Goal: Task Accomplishment & Management: Complete application form

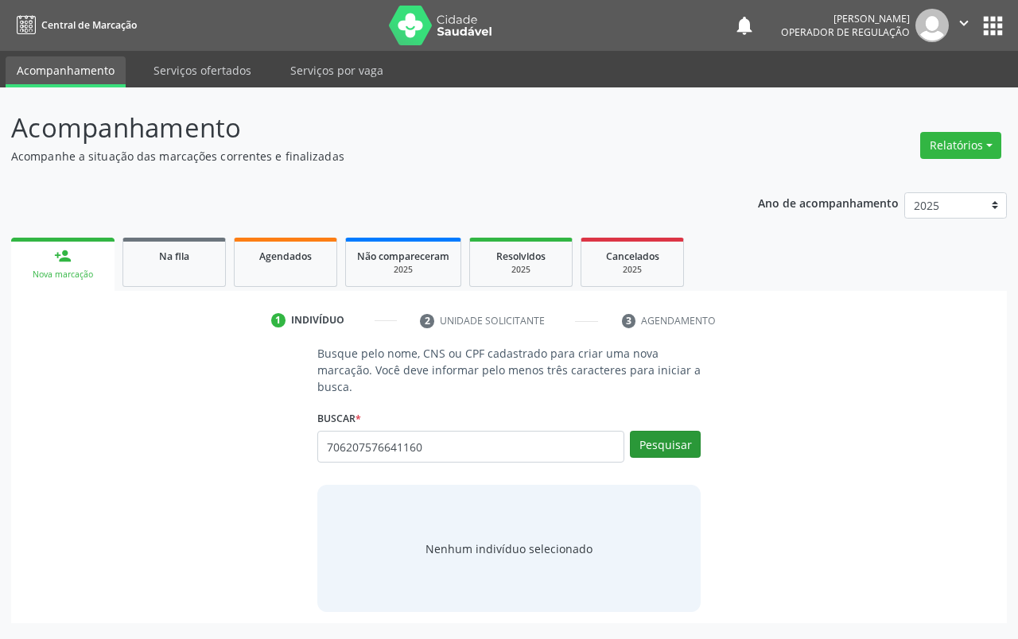
type input "706207576641160"
click at [674, 456] on button "Pesquisar" at bounding box center [665, 444] width 71 height 27
type input "706207576641160"
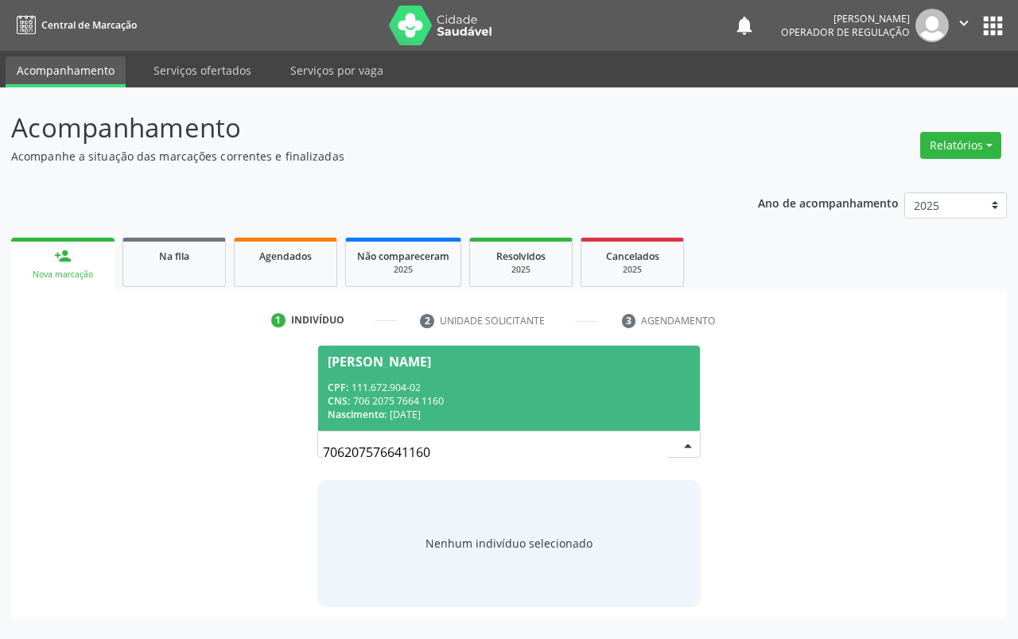
click at [556, 384] on div "CPF: 111.672.904-02" at bounding box center [509, 388] width 363 height 14
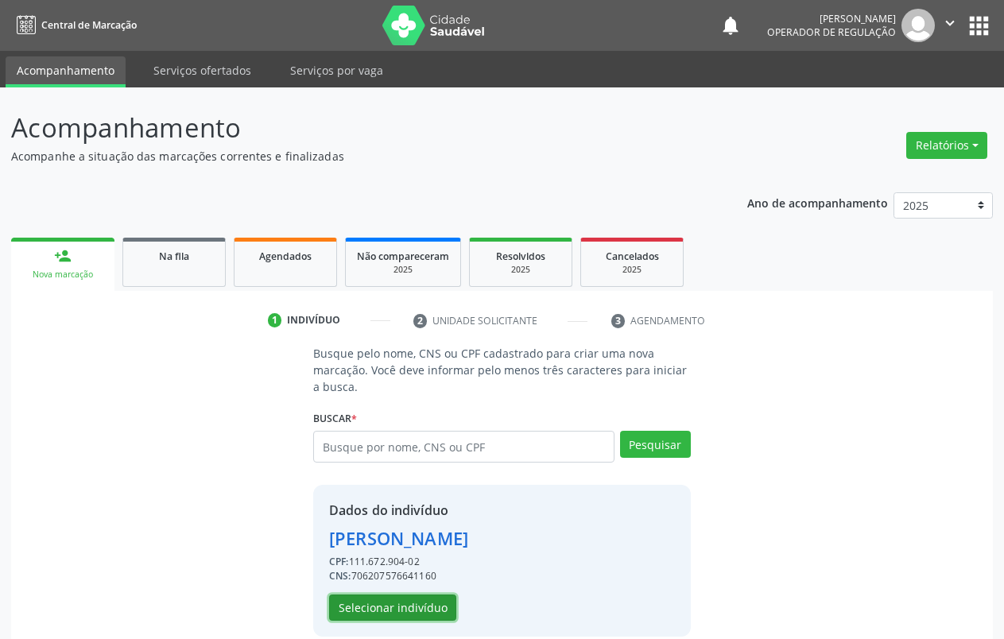
click at [418, 601] on button "Selecionar indivíduo" at bounding box center [392, 608] width 127 height 27
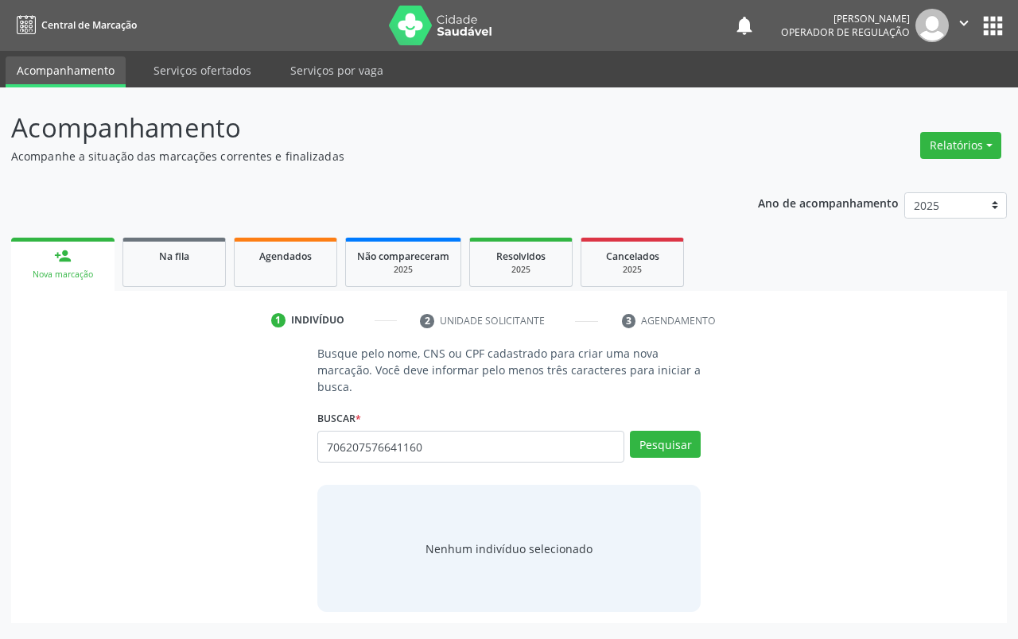
type input "706207576641160"
click at [646, 450] on button "Pesquisar" at bounding box center [665, 444] width 71 height 27
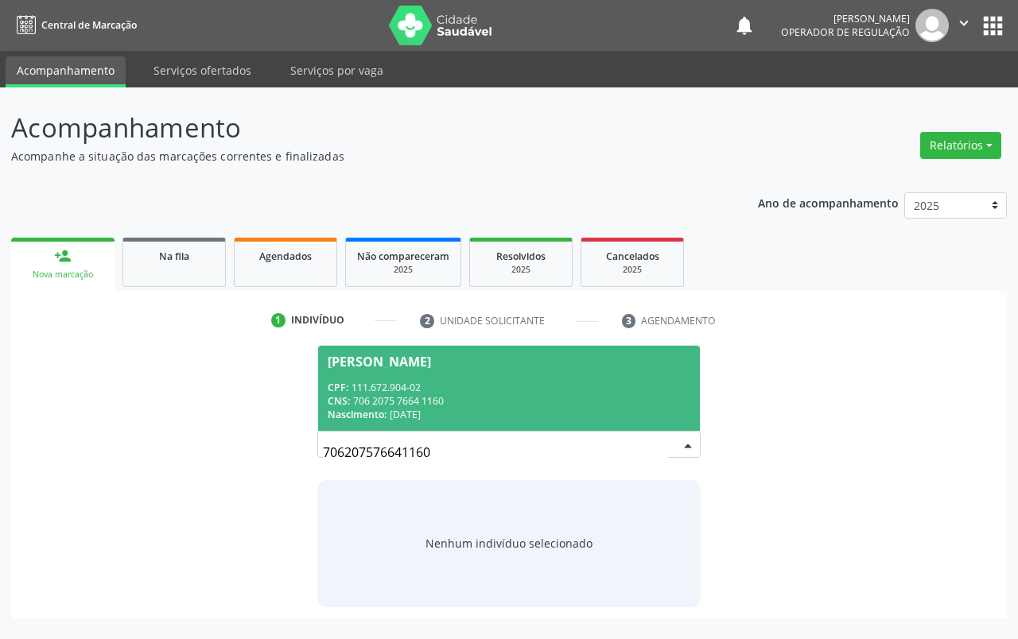
click at [584, 398] on div "CNS: 706 2075 7664 1160" at bounding box center [509, 401] width 363 height 14
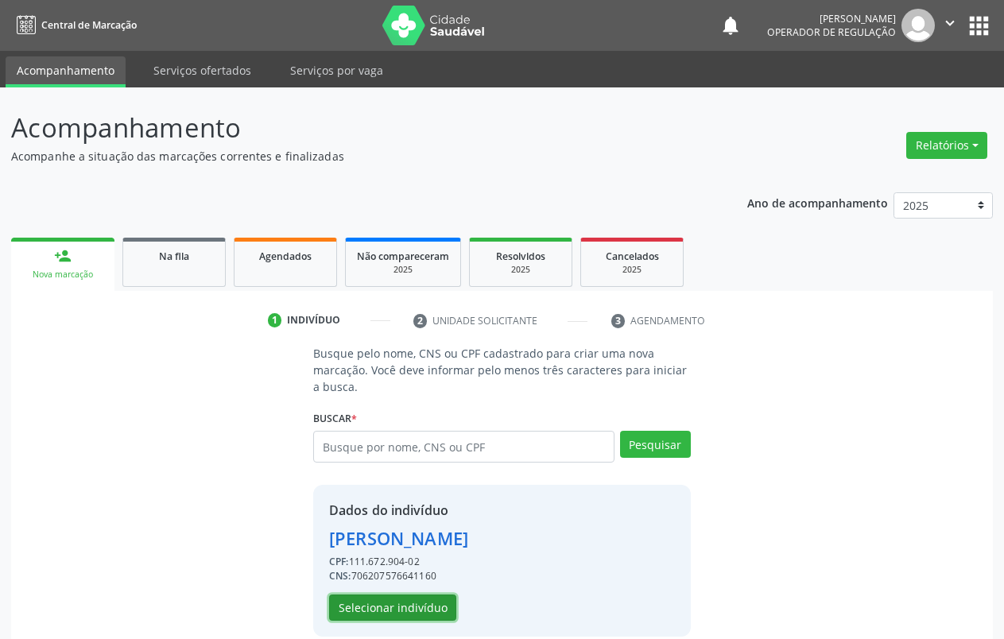
click at [406, 609] on button "Selecionar indivíduo" at bounding box center [392, 608] width 127 height 27
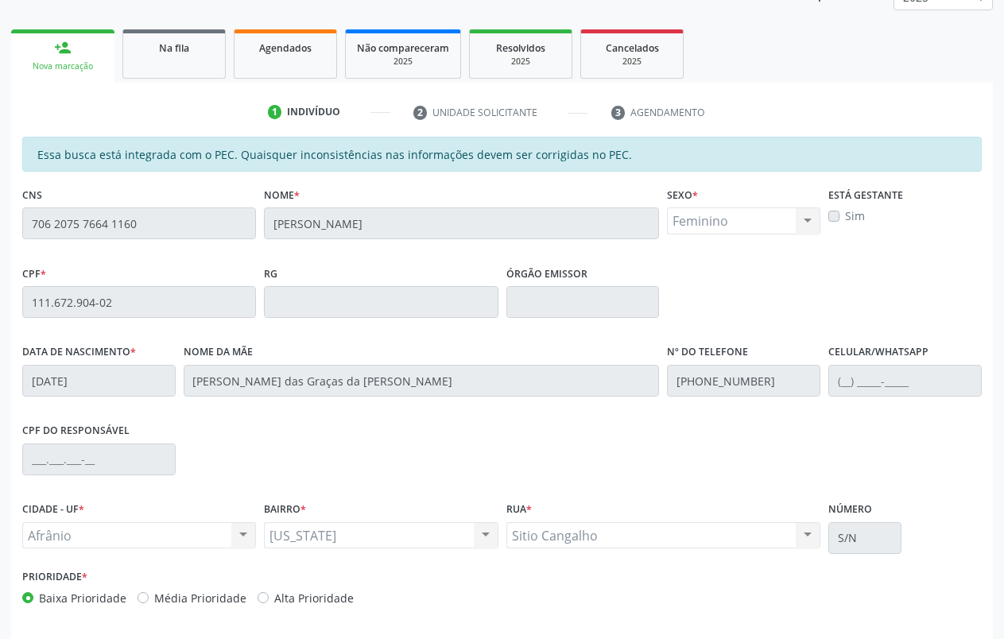
scroll to position [269, 0]
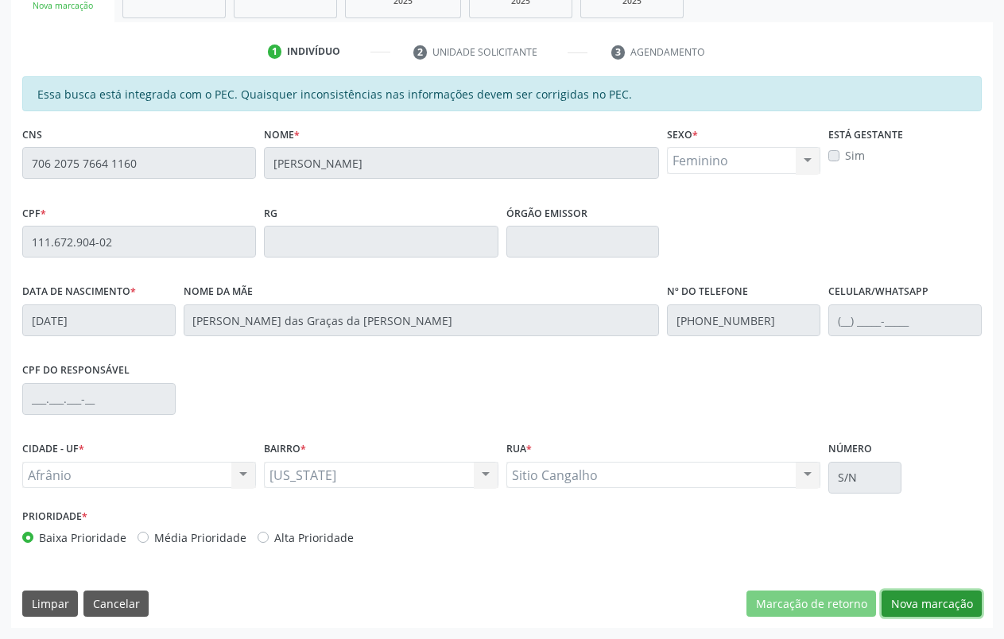
click at [959, 597] on button "Nova marcação" at bounding box center [932, 604] width 100 height 27
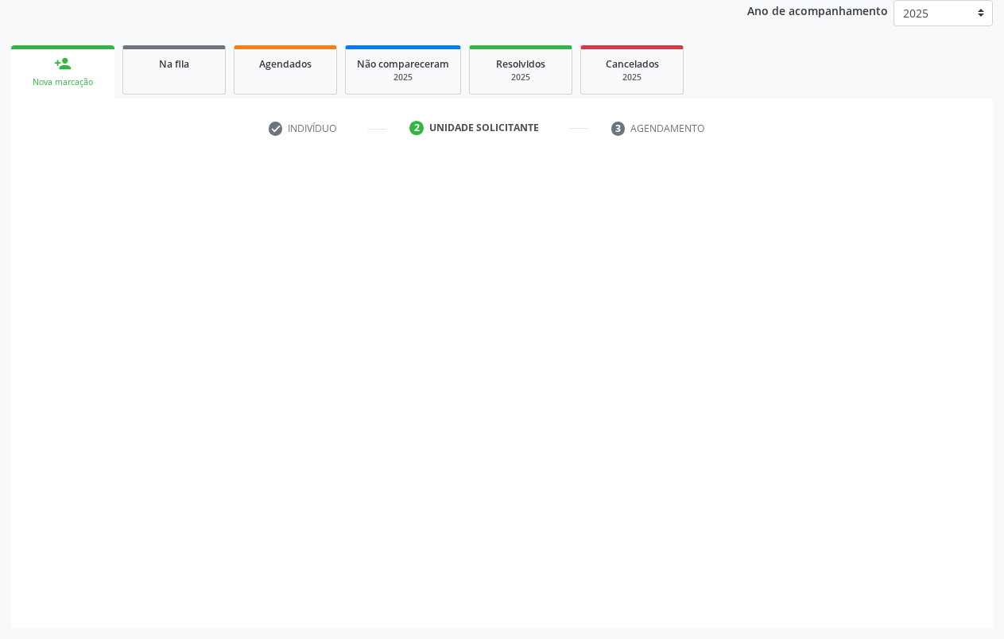
scroll to position [192, 0]
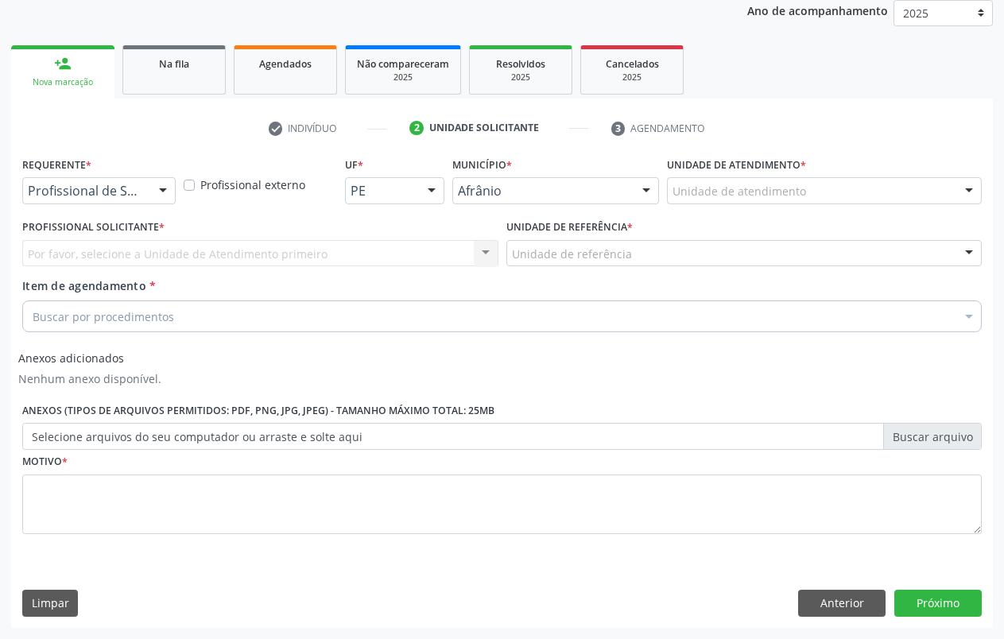
click at [947, 187] on div "Unidade de atendimento" at bounding box center [824, 190] width 315 height 27
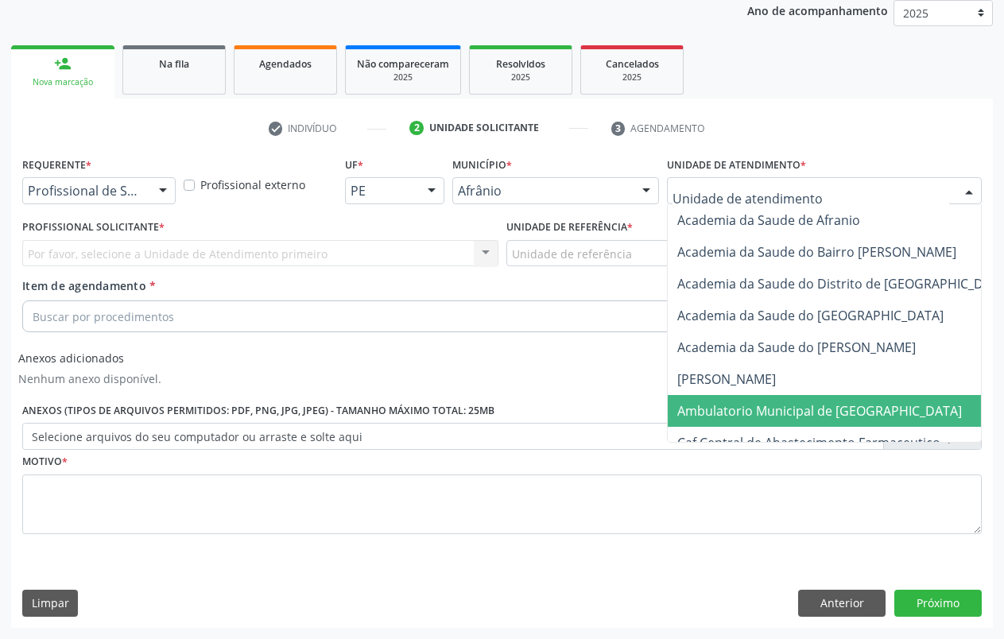
click at [741, 406] on span "Ambulatorio Municipal de [GEOGRAPHIC_DATA]" at bounding box center [819, 410] width 285 height 17
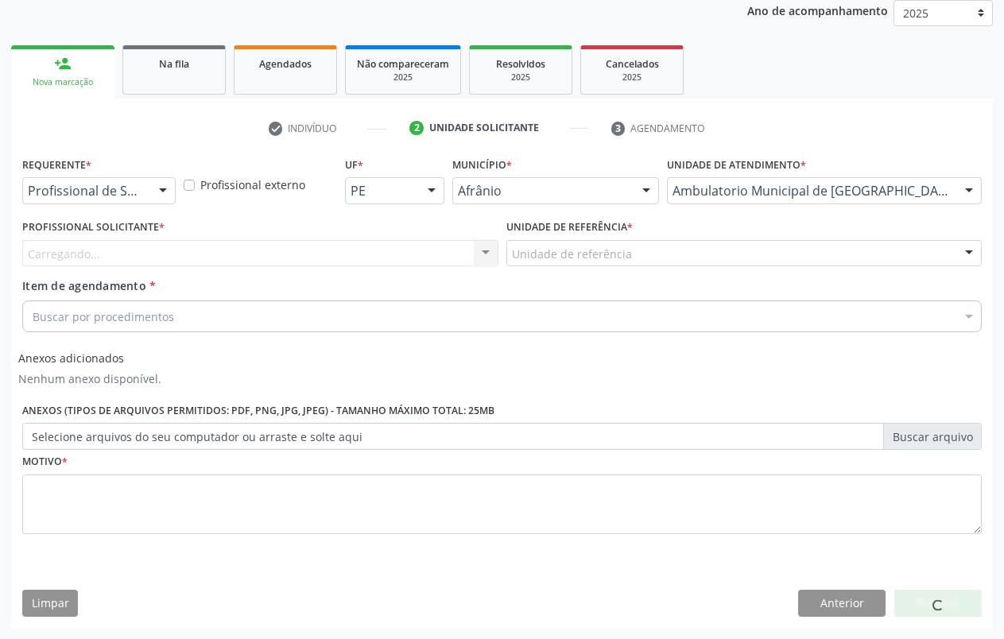
click at [646, 257] on div "Unidade de referência" at bounding box center [744, 253] width 476 height 27
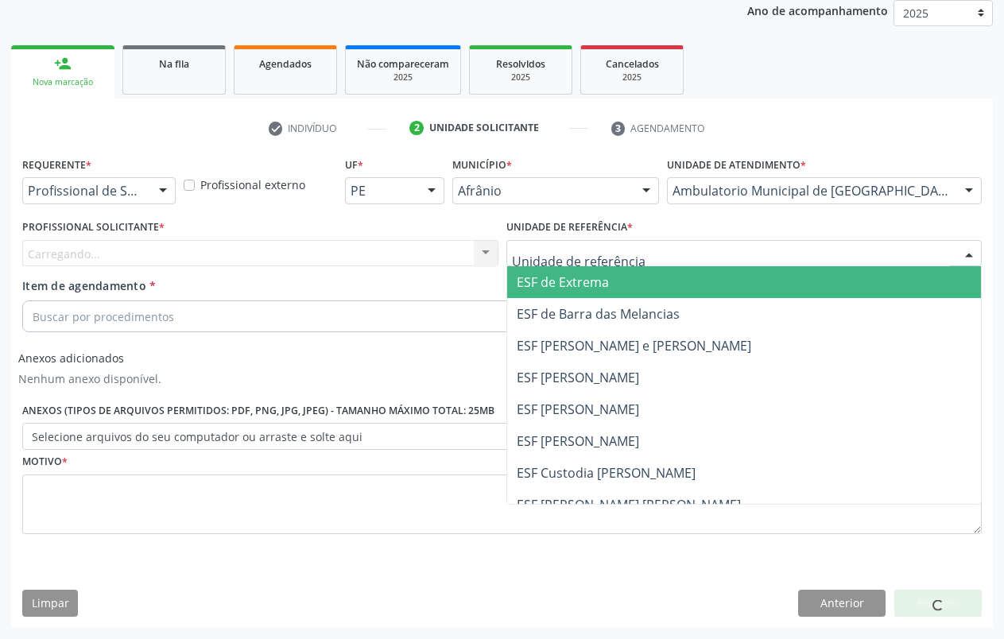
click at [603, 279] on span "ESF de Extrema" at bounding box center [563, 282] width 92 height 17
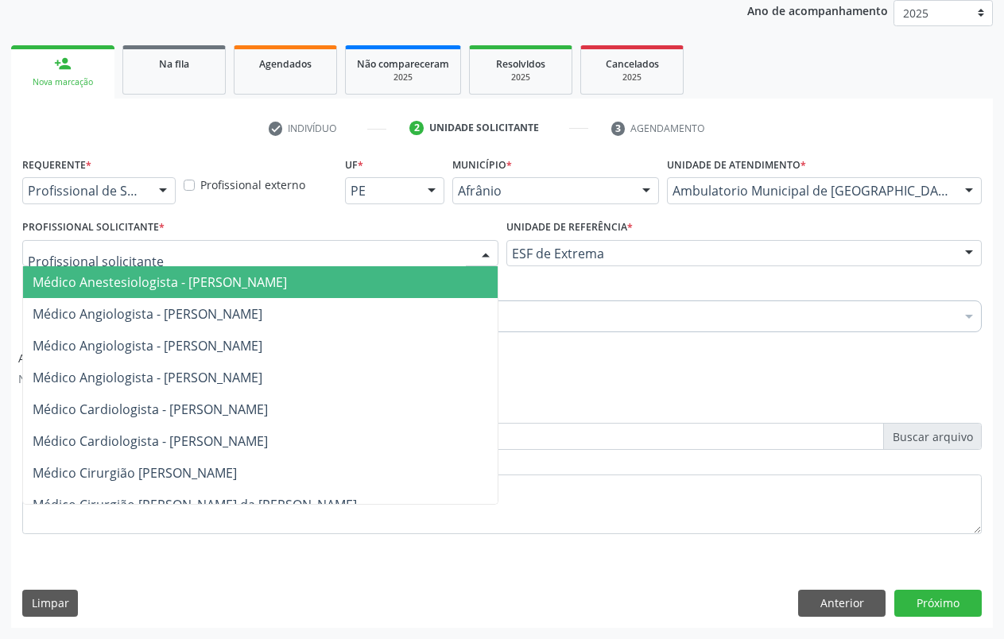
click at [458, 247] on div at bounding box center [260, 253] width 476 height 27
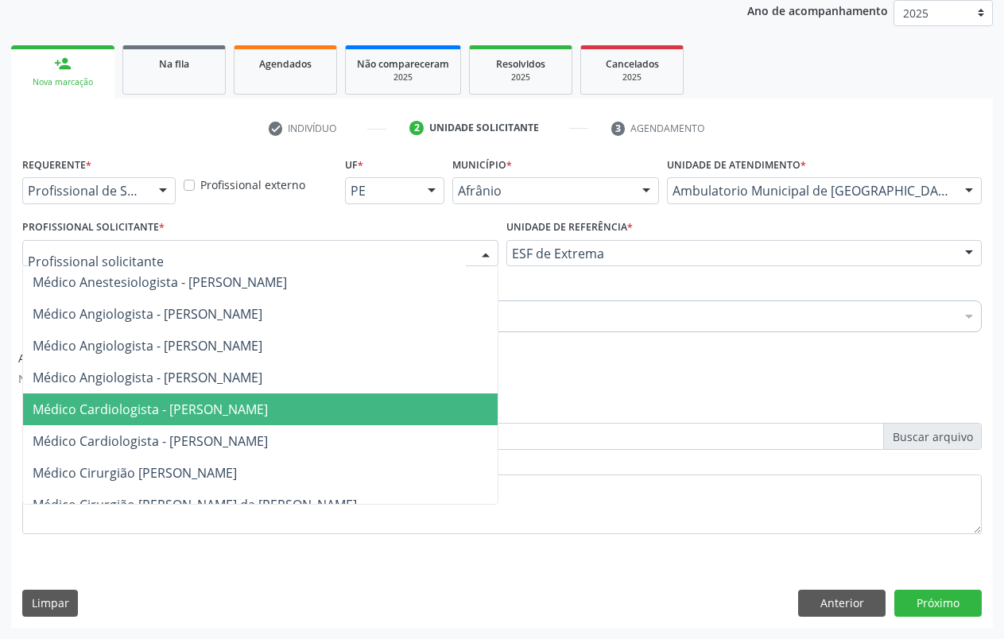
click at [255, 422] on span "Médico Cardiologista - [PERSON_NAME]" at bounding box center [293, 410] width 541 height 32
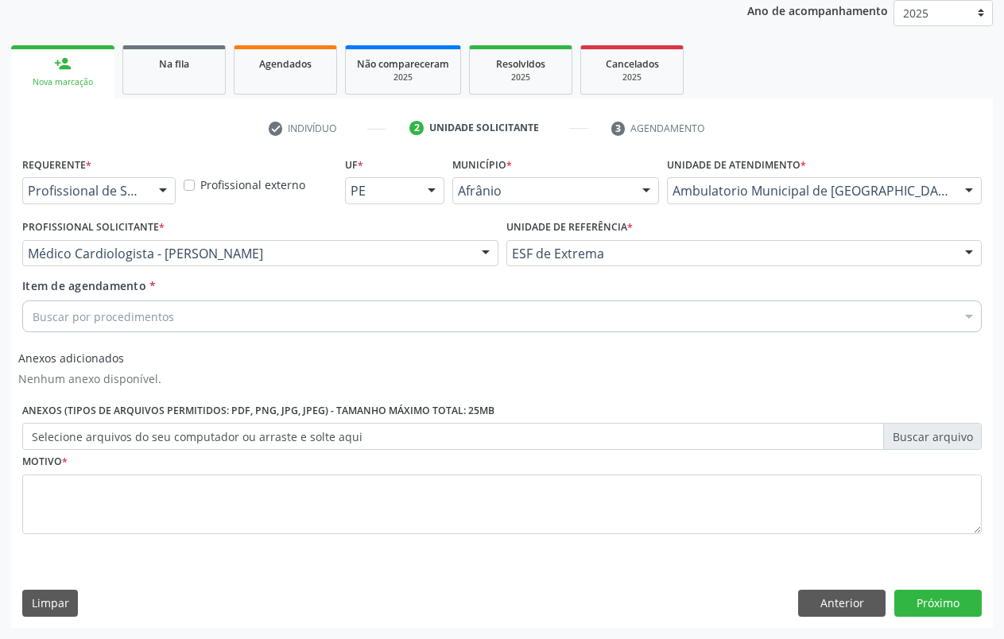
click at [207, 313] on div "Buscar por procedimentos" at bounding box center [502, 317] width 960 height 32
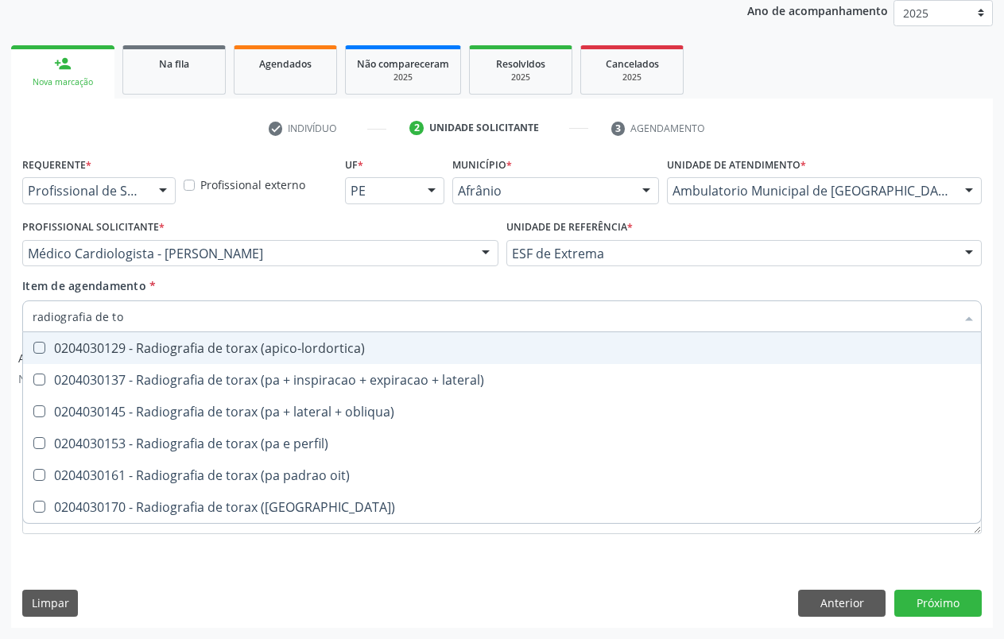
type input "radiografia de tor"
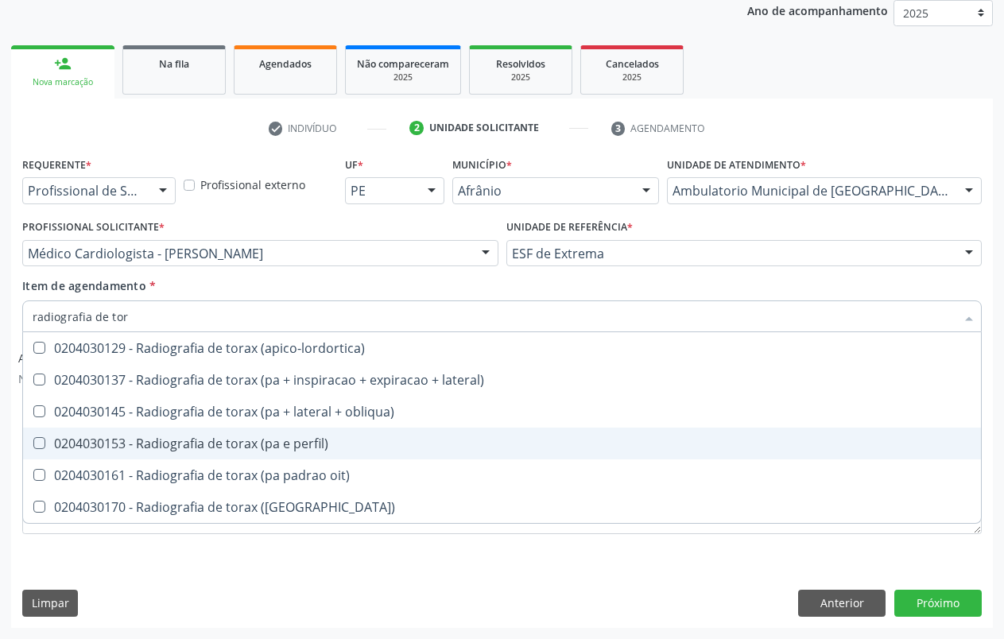
click at [236, 448] on div "0204030153 - Radiografia de torax (pa e perfil)" at bounding box center [502, 443] width 939 height 13
checkbox perfil\) "true"
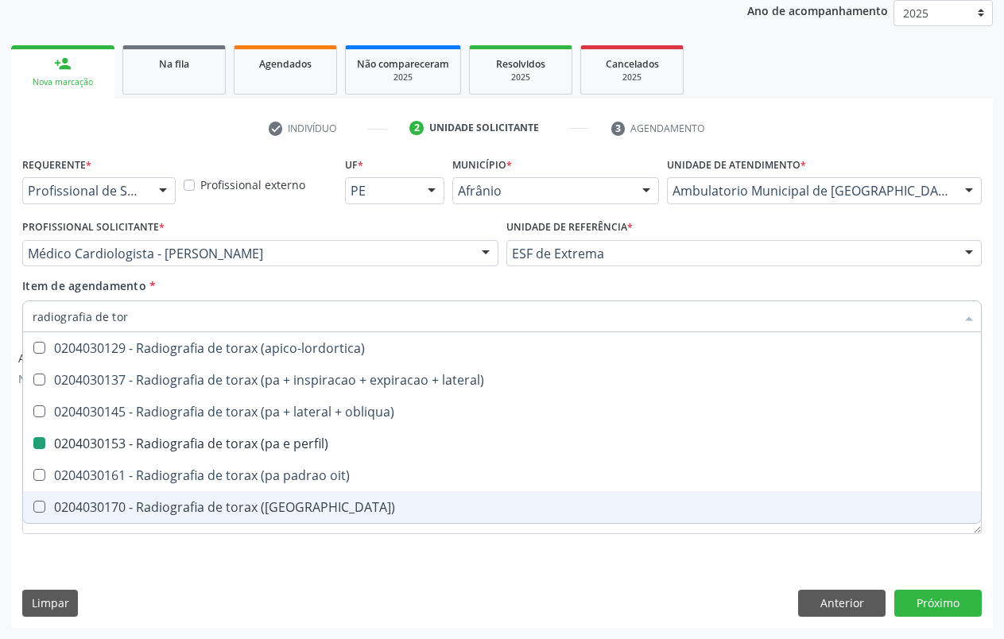
click at [195, 580] on div "Requerente * Profissional de Saúde Profissional de Saúde Paciente Nenhum result…" at bounding box center [502, 390] width 982 height 475
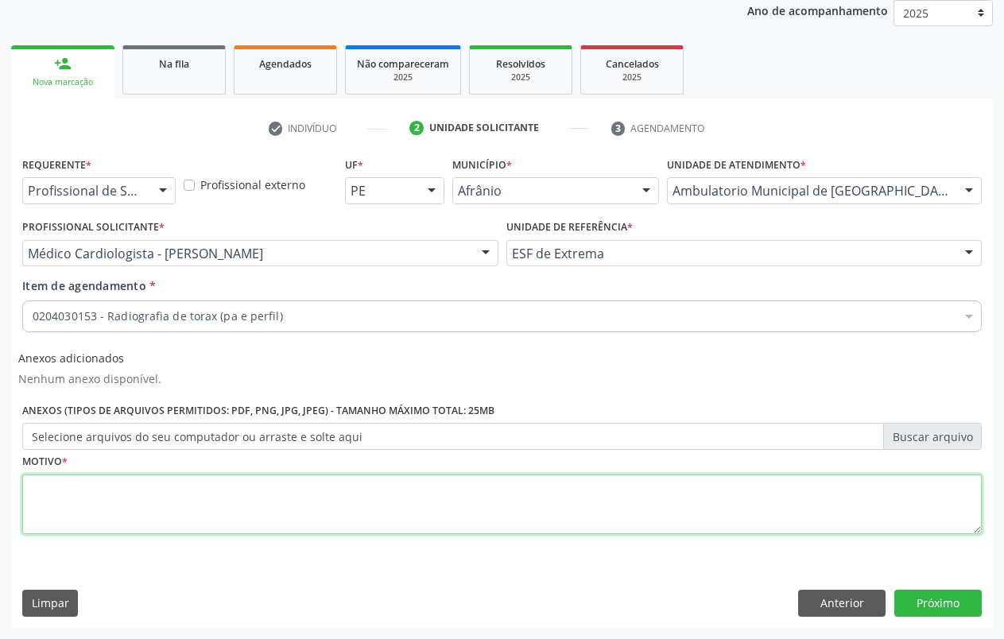
click at [38, 497] on textarea at bounding box center [502, 505] width 960 height 60
type textarea "."
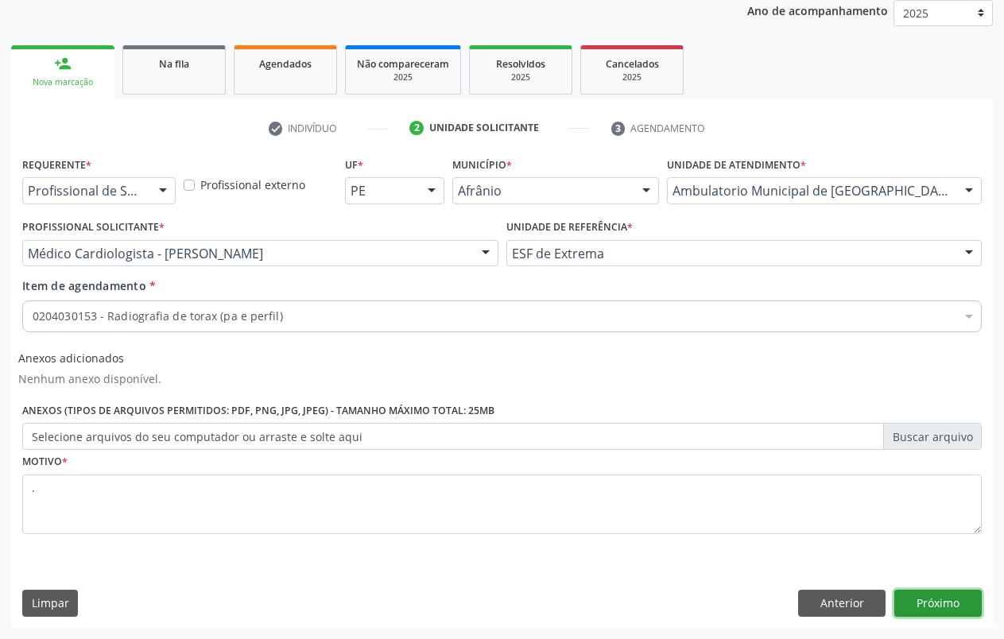
click at [946, 590] on button "Próximo" at bounding box center [938, 603] width 87 height 27
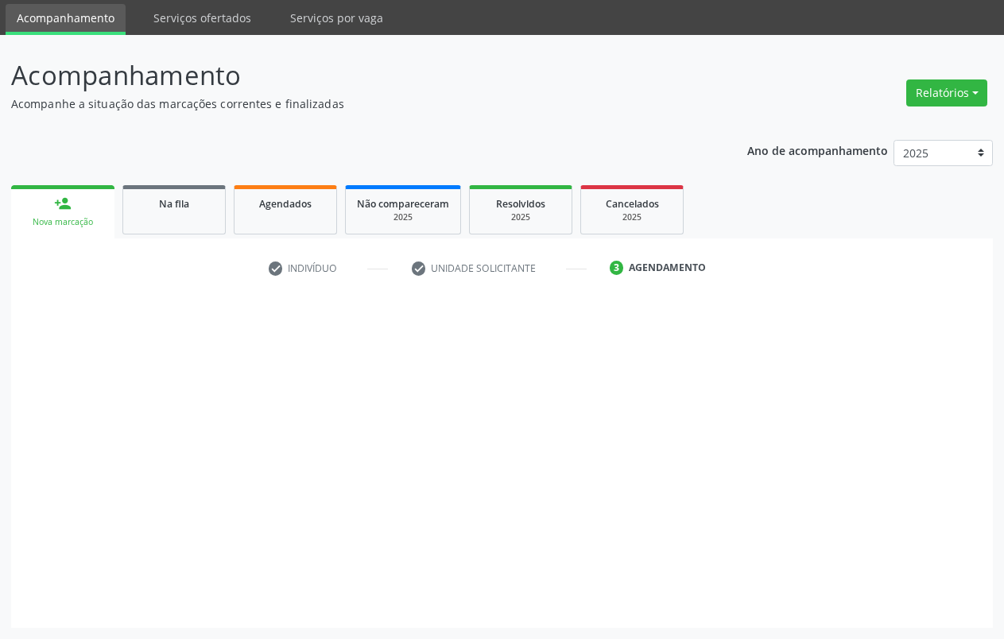
scroll to position [52, 0]
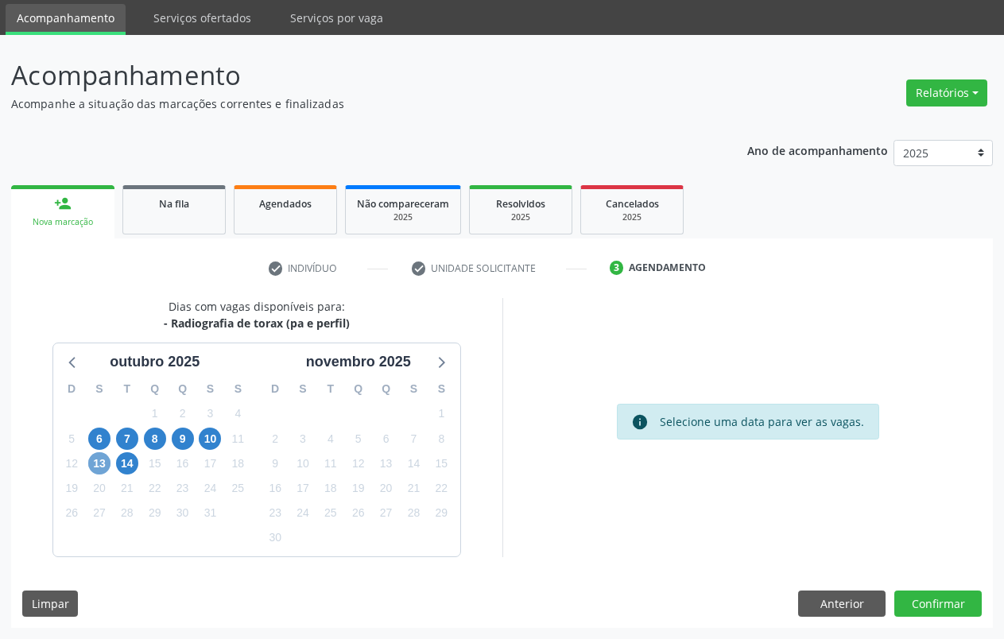
click at [100, 472] on span "13" at bounding box center [99, 463] width 22 height 22
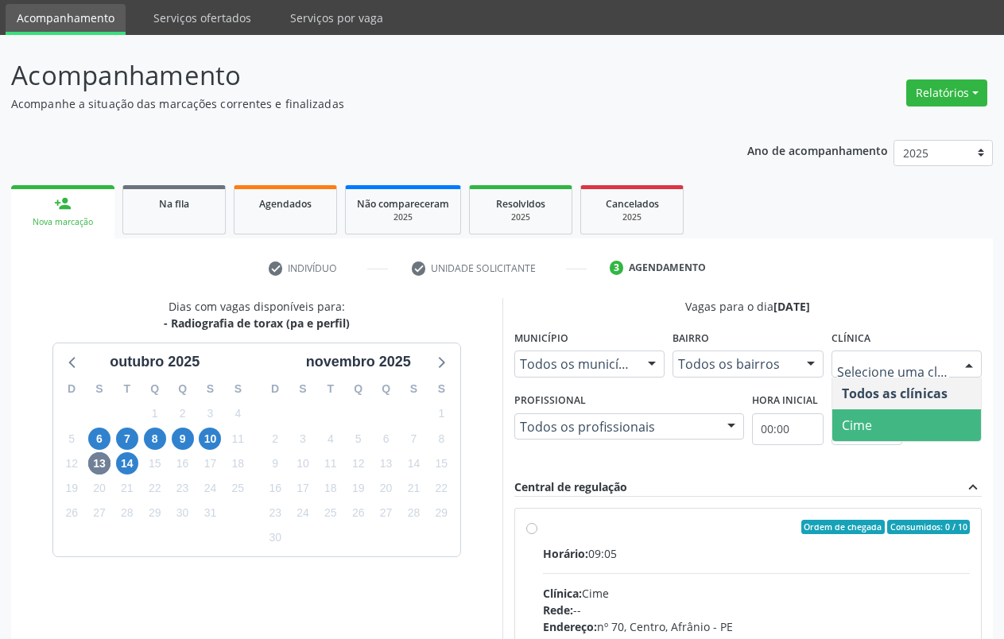
click at [929, 417] on span "Cime" at bounding box center [906, 425] width 149 height 32
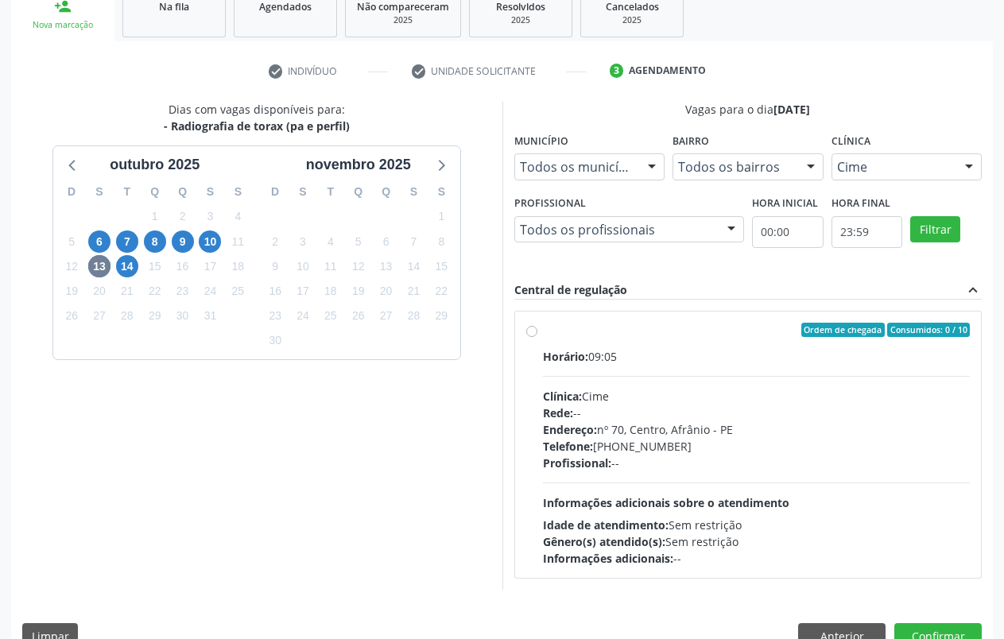
scroll to position [282, 0]
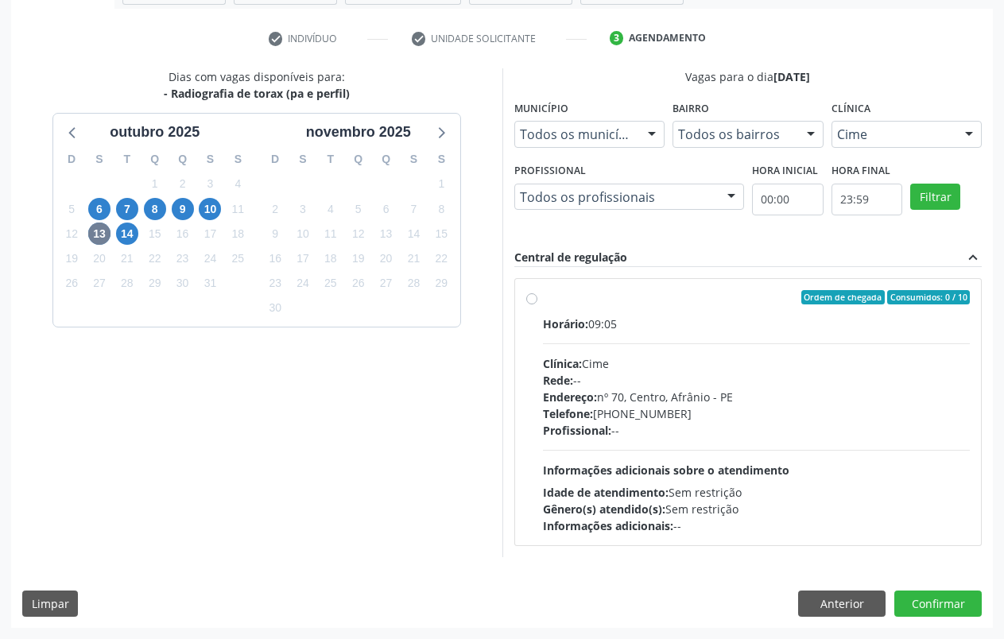
click at [540, 302] on div "Ordem de chegada Consumidos: 0 / 10 Horário: 09:05 Clínica: Cime Rede: -- Ender…" at bounding box center [748, 412] width 444 height 244
radio input "true"
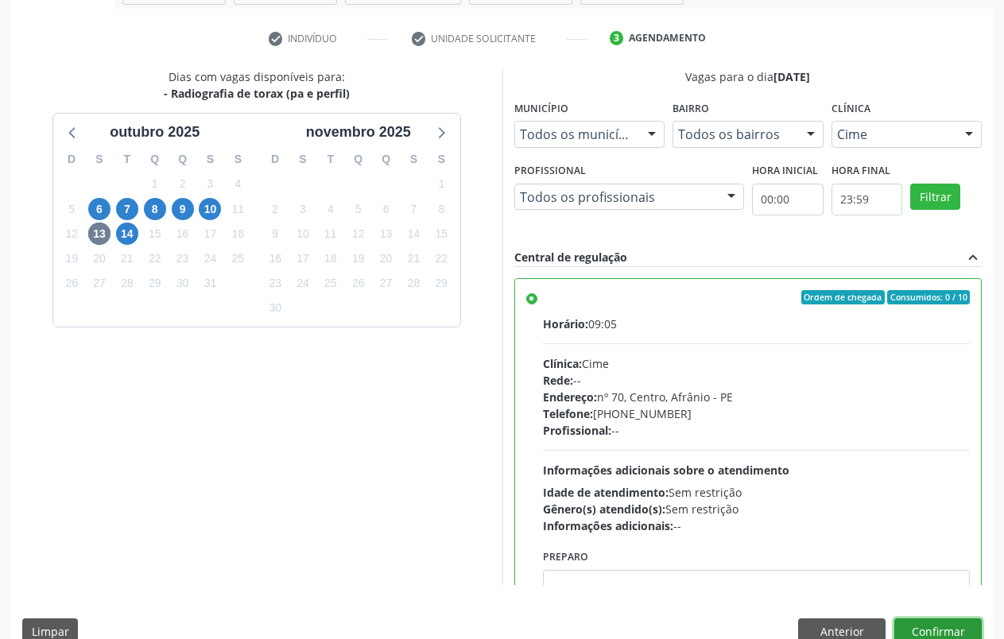
click at [945, 621] on button "Confirmar" at bounding box center [938, 632] width 87 height 27
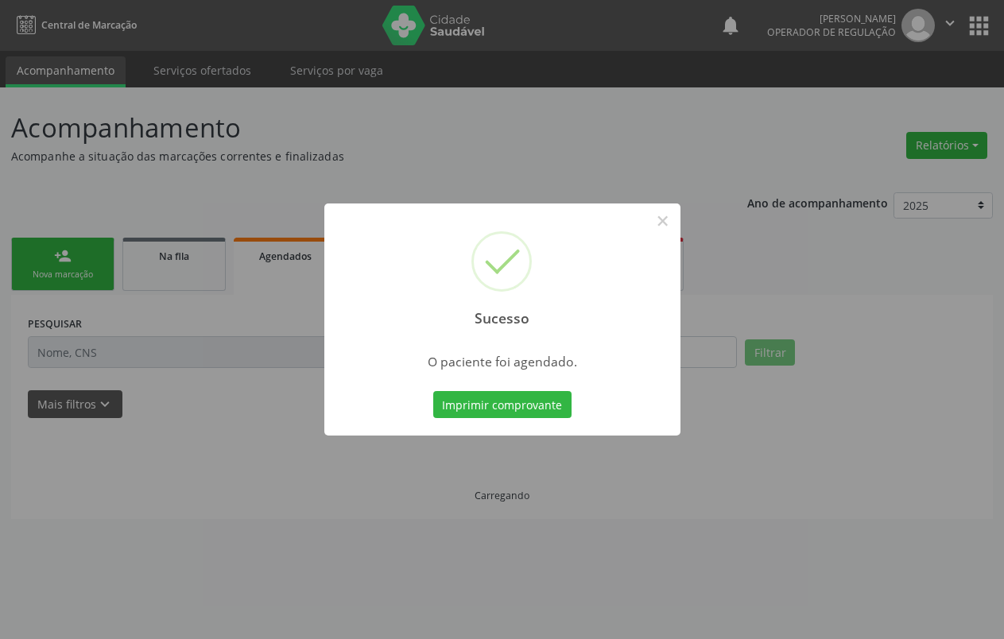
scroll to position [0, 0]
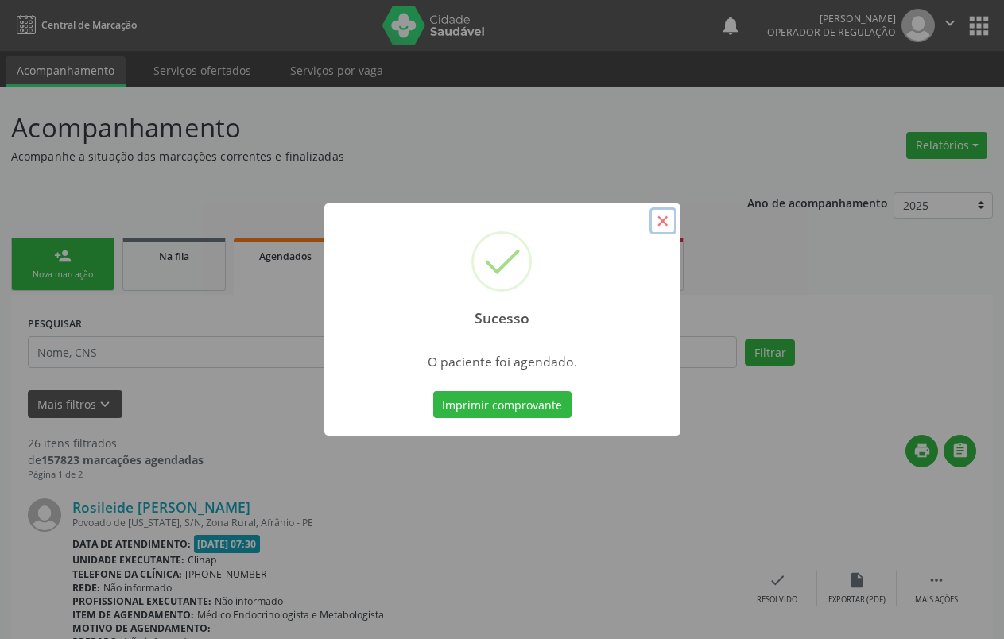
click at [662, 217] on button "×" at bounding box center [663, 221] width 27 height 27
